Goal: Information Seeking & Learning: Stay updated

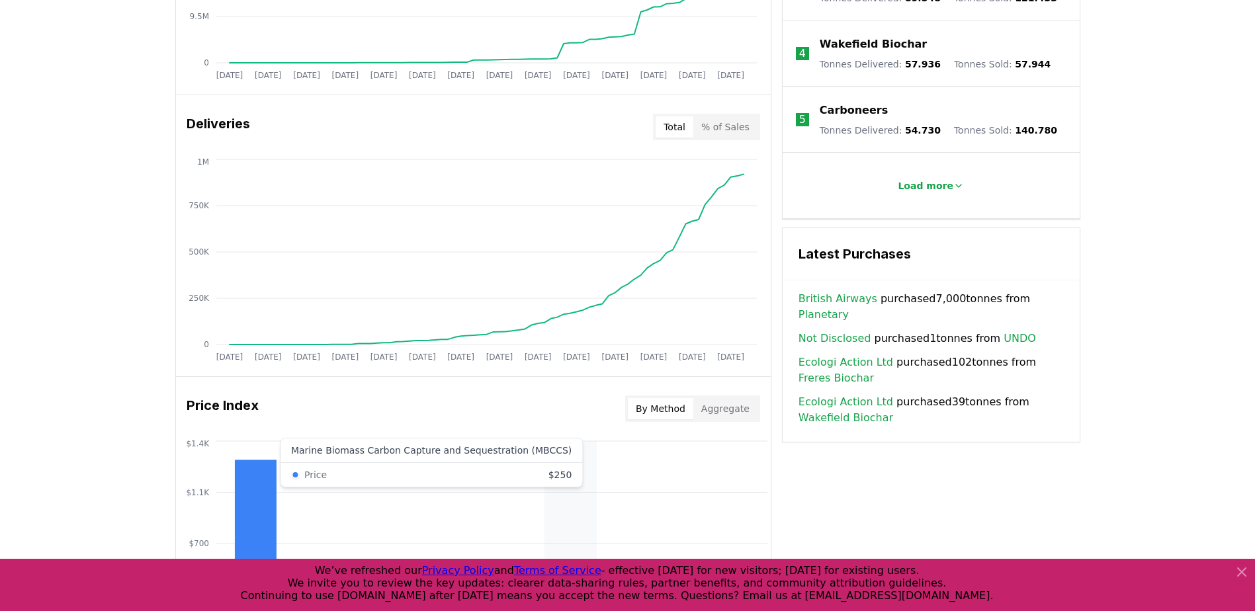
scroll to position [728, 0]
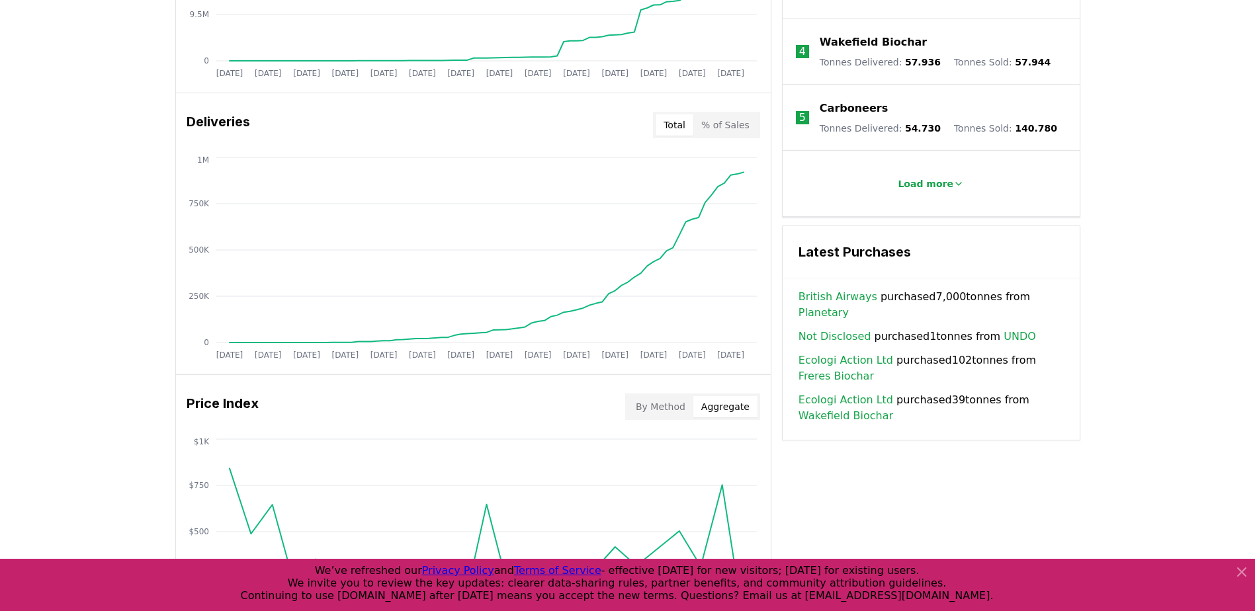
click at [734, 409] on button "Aggregate" at bounding box center [725, 406] width 64 height 21
click at [730, 122] on button "% of Sales" at bounding box center [725, 124] width 64 height 21
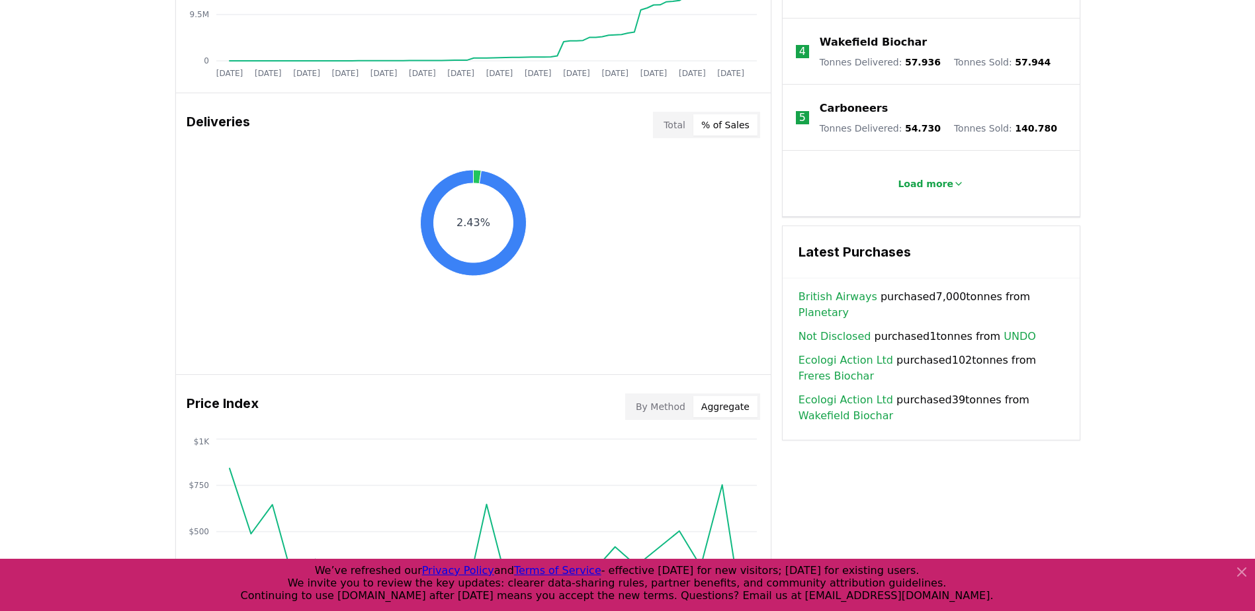
click at [675, 127] on button "Total" at bounding box center [675, 124] width 38 height 21
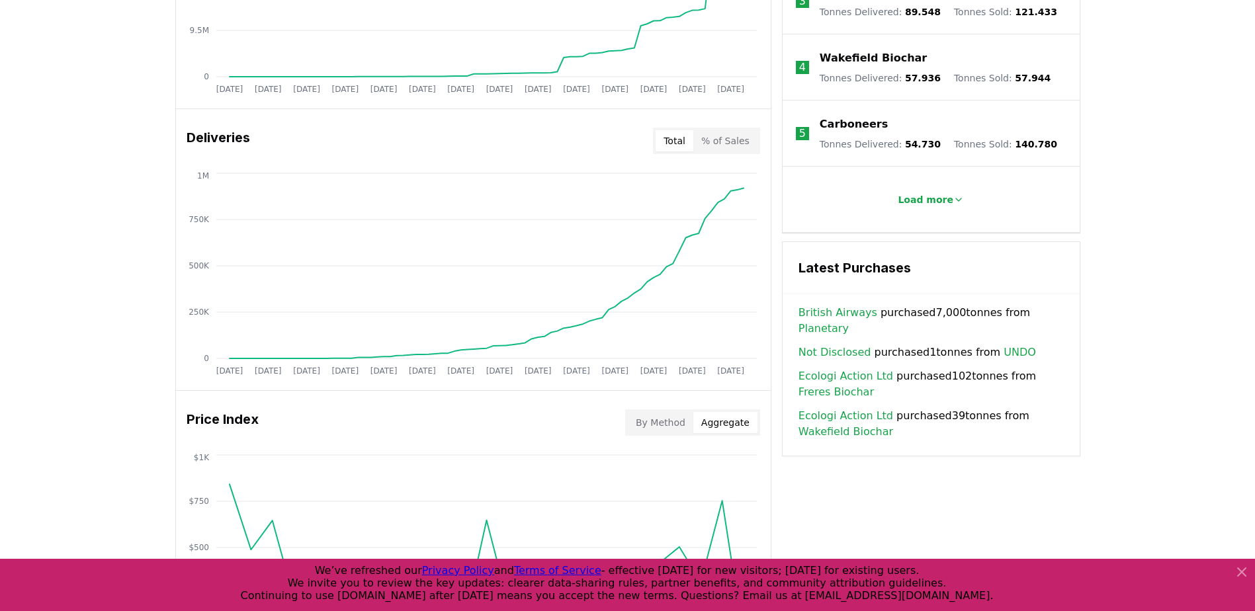
scroll to position [711, 0]
drag, startPoint x: 666, startPoint y: 337, endPoint x: 695, endPoint y: 304, distance: 44.1
click at [695, 304] on icon "Jan 2019 Jul 2019 Jan 2020 Jul 2020 Jan 2021 Jul 2021 Jan 2022 Jul 2022 Jan 202…" at bounding box center [468, 277] width 584 height 212
click at [665, 357] on icon "Jan 2019 Jul 2019 Jan 2020 Jul 2020 Jan 2021 Jul 2021 Jan 2022 Jul 2022 Jan 202…" at bounding box center [468, 277] width 584 height 212
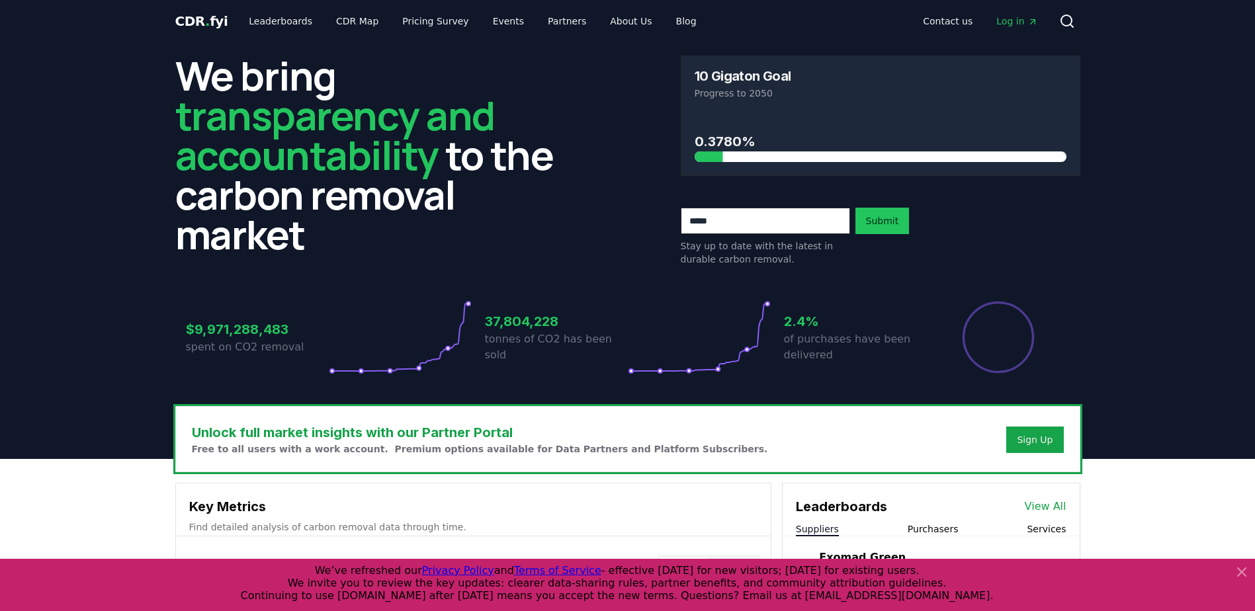
scroll to position [0, 0]
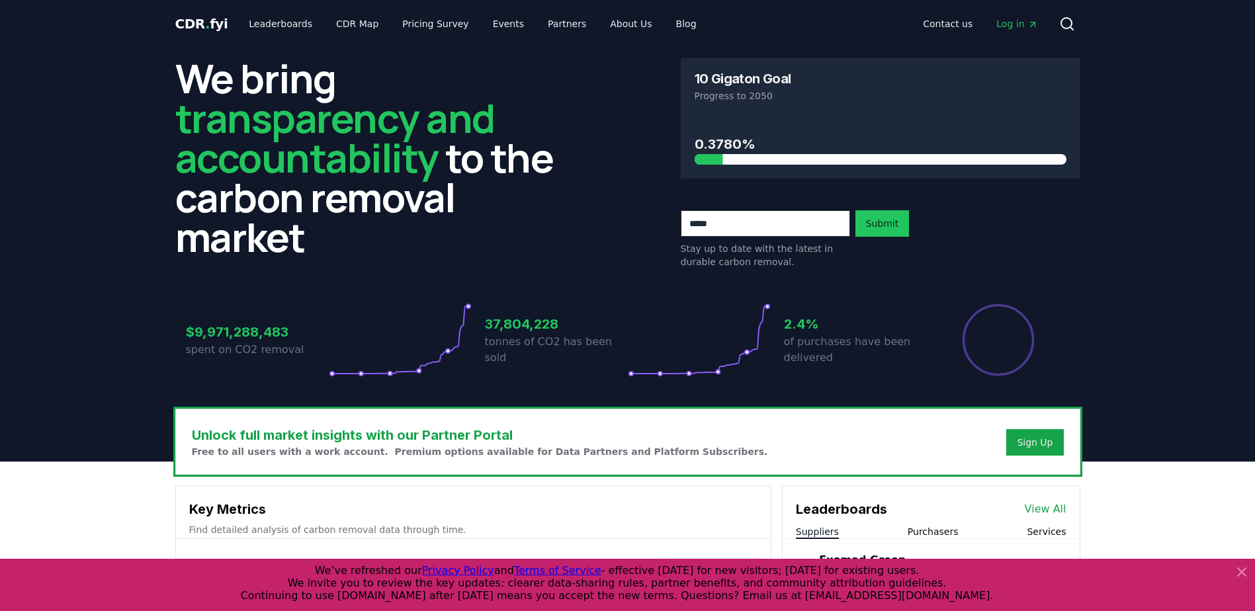
click at [737, 226] on input "email" at bounding box center [765, 223] width 169 height 26
type input "**********"
click at [900, 216] on button "Submit" at bounding box center [882, 223] width 54 height 26
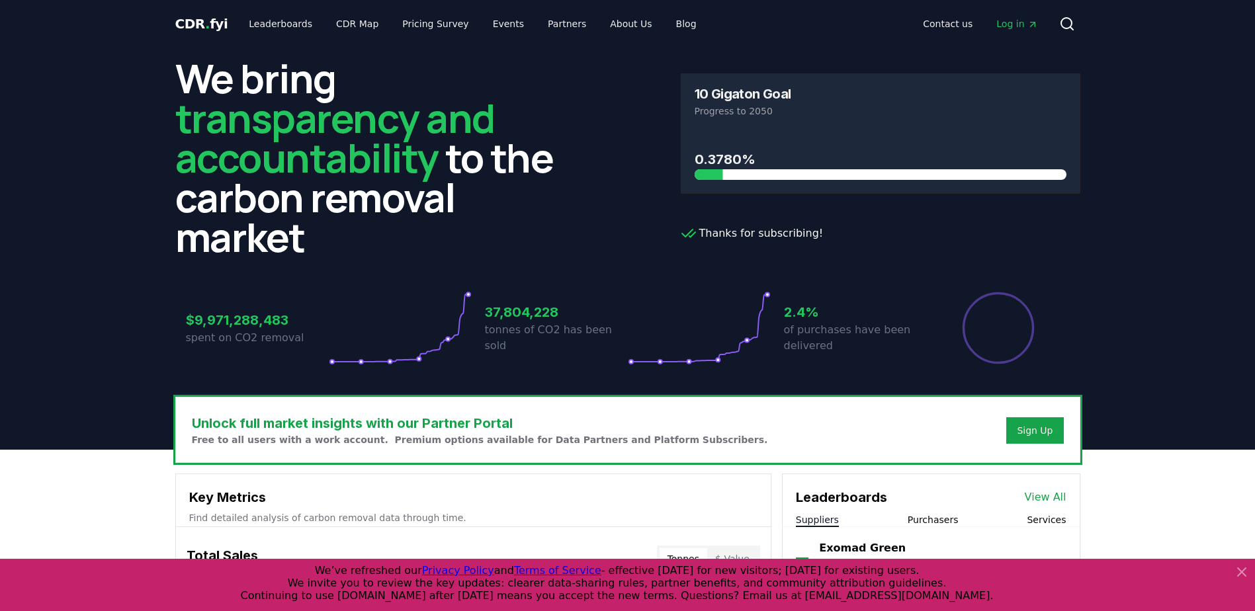
click at [1240, 576] on icon at bounding box center [1242, 572] width 16 height 16
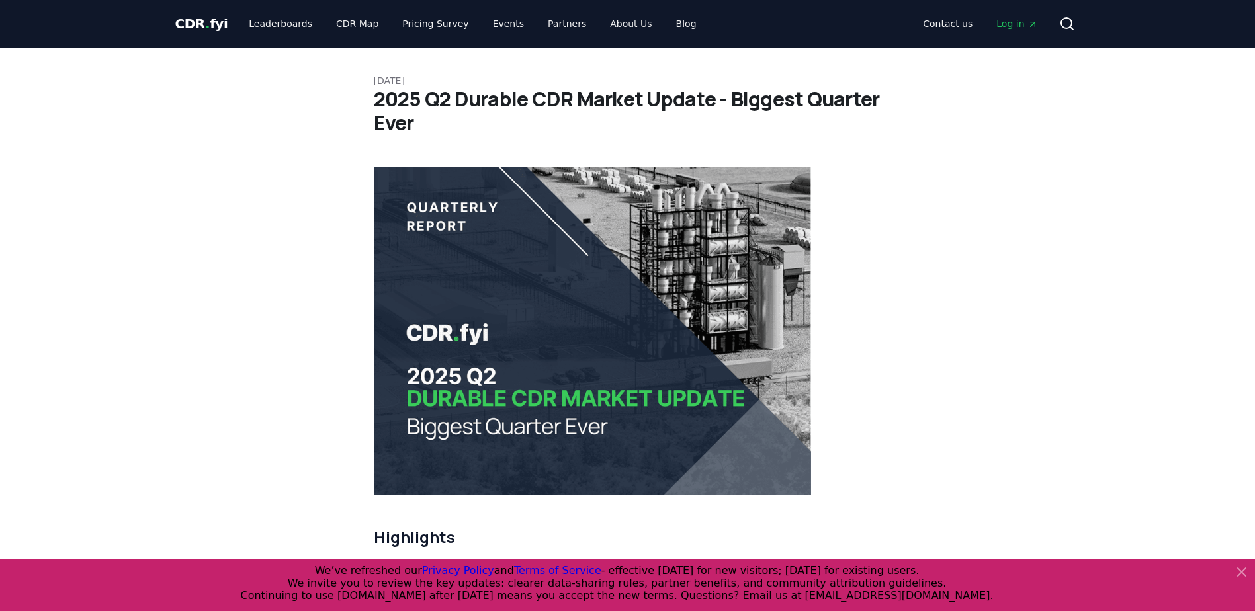
click at [1242, 570] on icon at bounding box center [1242, 572] width 16 height 16
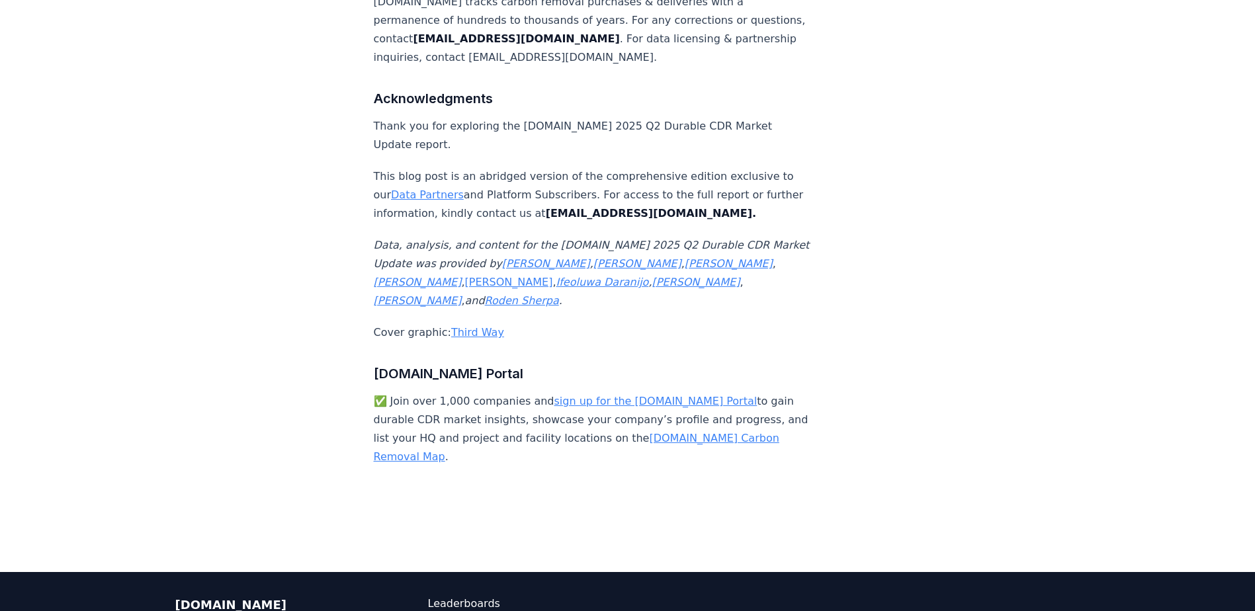
scroll to position [8799, 0]
